Goal: Transaction & Acquisition: Download file/media

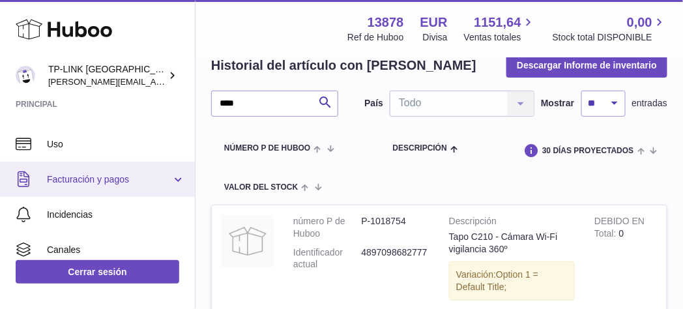
scroll to position [261, 0]
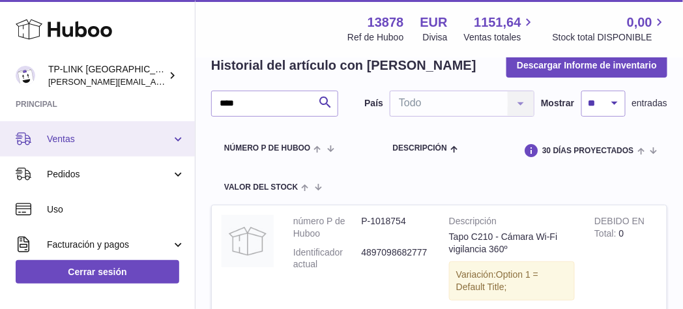
click at [175, 145] on link "Ventas" at bounding box center [97, 138] width 195 height 35
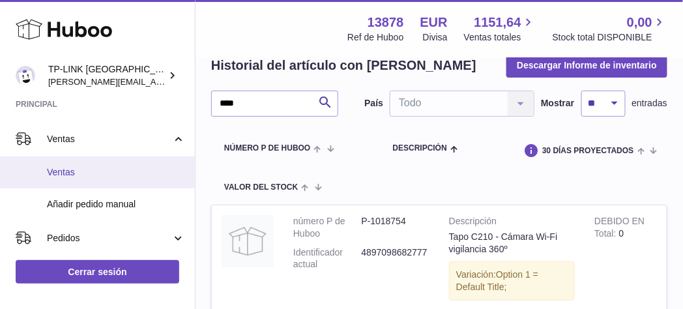
click at [115, 169] on span "Ventas" at bounding box center [116, 172] width 138 height 12
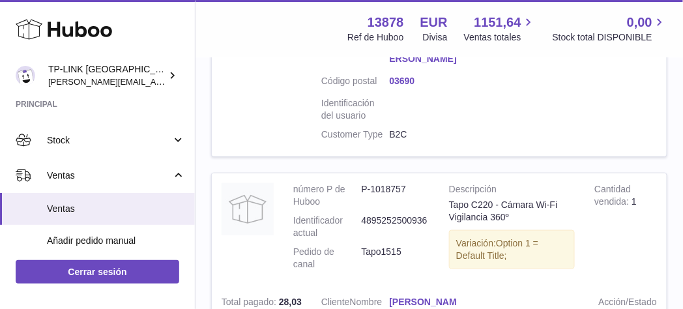
scroll to position [2804, 0]
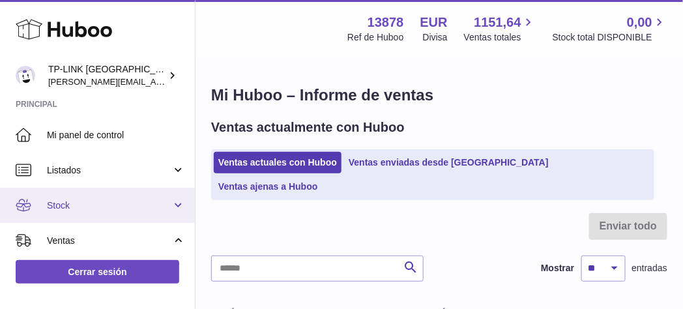
click at [179, 208] on link "Stock" at bounding box center [97, 205] width 195 height 35
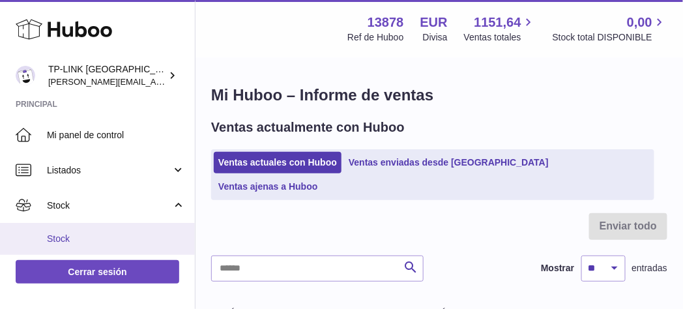
click at [68, 238] on span "Stock" at bounding box center [116, 239] width 138 height 12
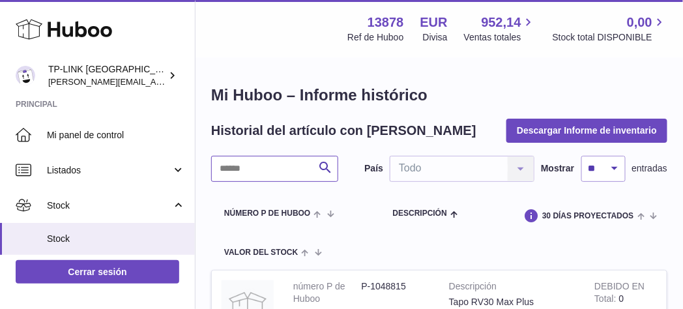
click at [263, 168] on input "text" at bounding box center [274, 169] width 127 height 26
type input "****"
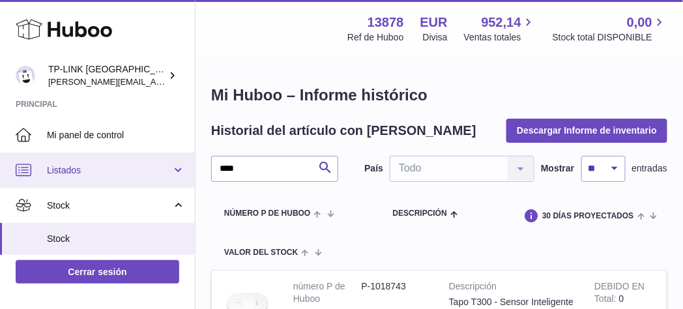
click at [171, 173] on link "Listados" at bounding box center [97, 170] width 195 height 35
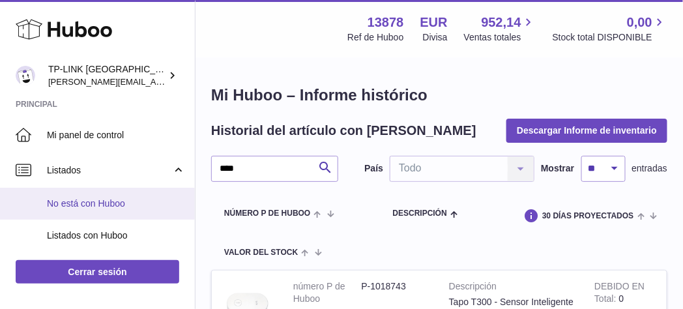
scroll to position [130, 0]
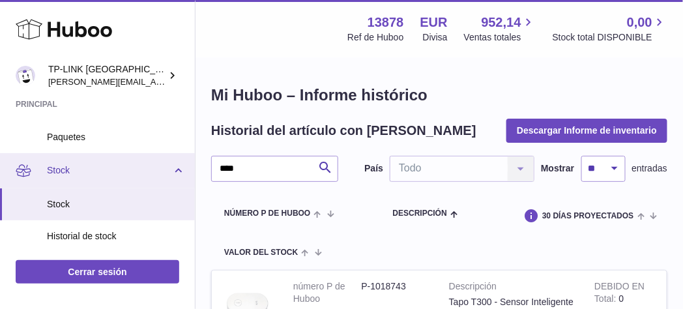
click at [174, 161] on link "Stock" at bounding box center [97, 170] width 195 height 35
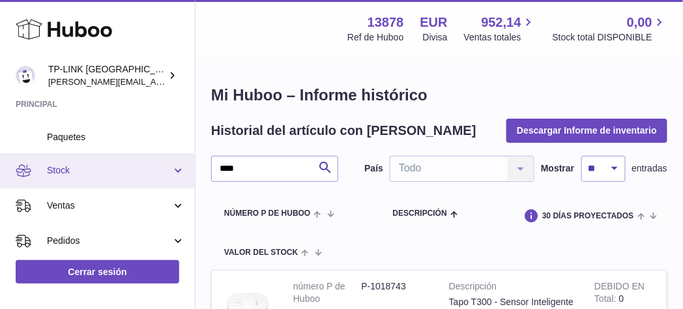
click at [183, 169] on link "Stock" at bounding box center [97, 170] width 195 height 35
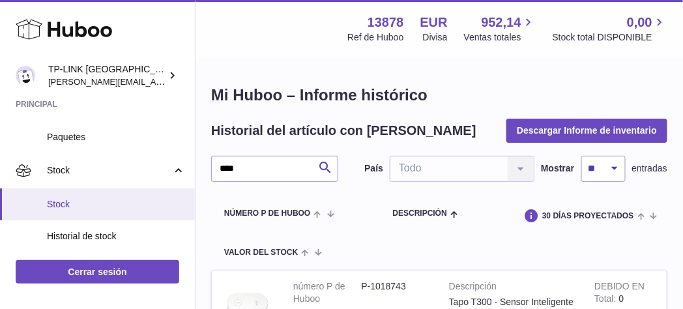
click at [71, 202] on span "Stock" at bounding box center [116, 204] width 138 height 12
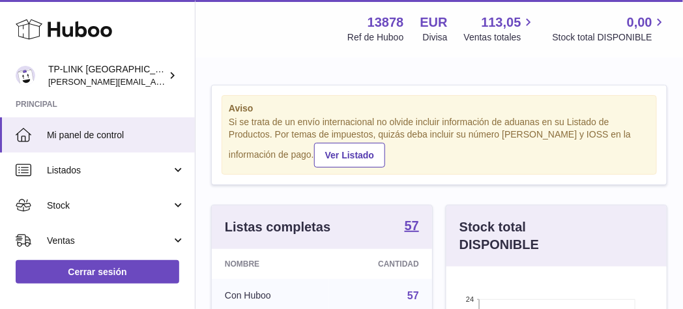
scroll to position [203, 220]
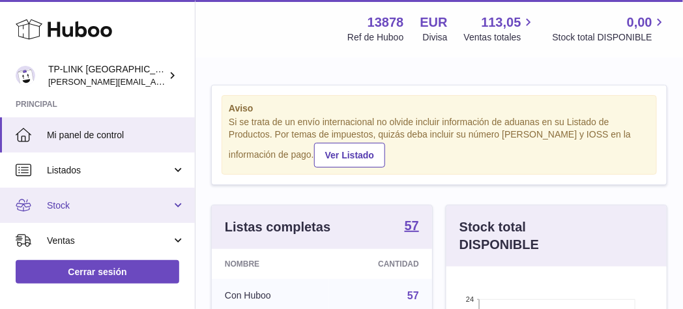
click at [179, 198] on link "Stock" at bounding box center [97, 205] width 195 height 35
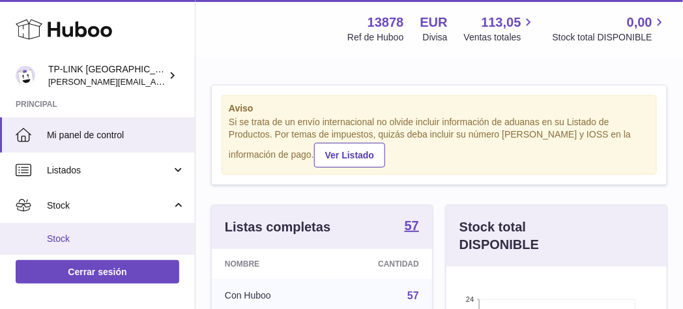
click at [82, 237] on span "Stock" at bounding box center [116, 239] width 138 height 12
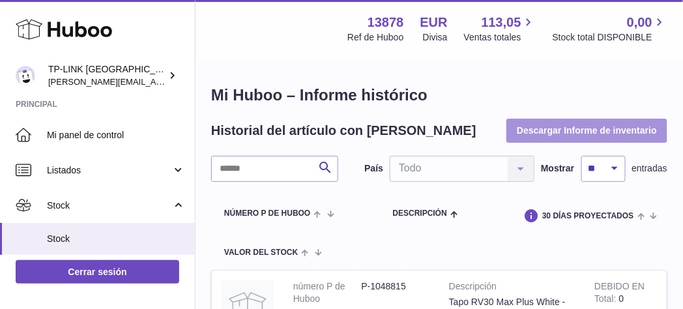
click at [562, 128] on button "Descargar Informe de inventario" at bounding box center [587, 130] width 161 height 23
